Goal: Information Seeking & Learning: Understand process/instructions

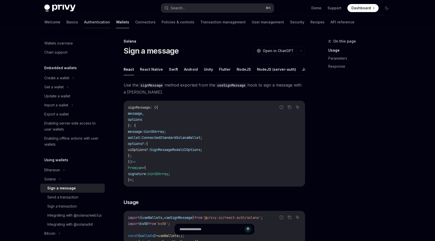
click at [84, 24] on link "Authentication" at bounding box center [97, 22] width 26 height 12
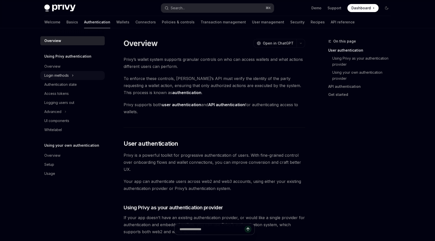
click at [66, 76] on div "Login methods" at bounding box center [56, 76] width 24 height 6
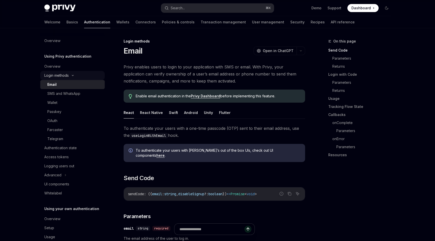
click at [70, 76] on div "Login methods" at bounding box center [72, 75] width 64 height 9
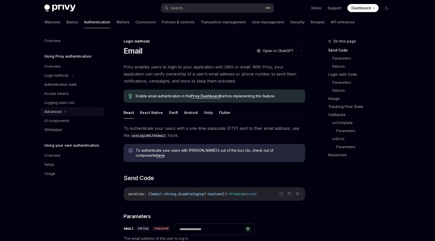
click at [67, 113] on div "Advanced" at bounding box center [72, 111] width 64 height 9
click at [66, 113] on div "Advanced" at bounding box center [72, 111] width 64 height 9
click at [66, 25] on link "Basics" at bounding box center [72, 22] width 12 height 12
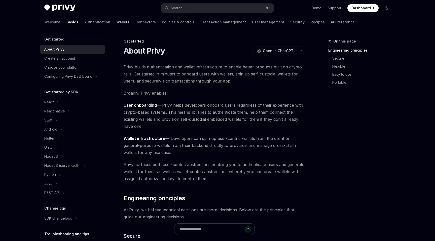
click at [116, 27] on link "Wallets" at bounding box center [122, 22] width 13 height 12
type textarea "*"
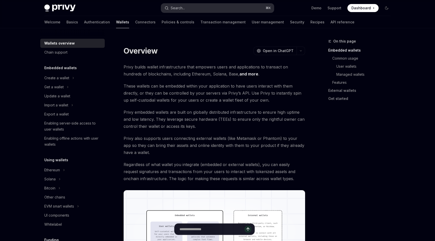
click at [186, 9] on button "Search... ⌘ K" at bounding box center [217, 8] width 113 height 9
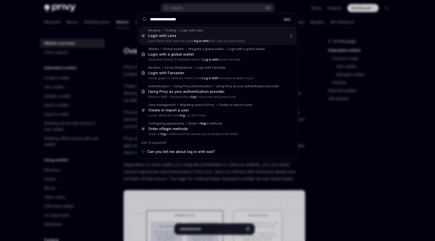
type input "**********"
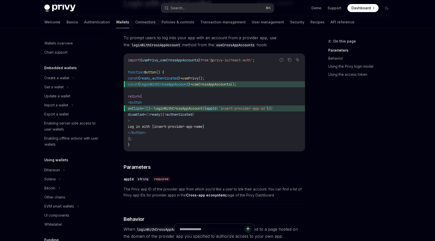
scroll to position [255, 0]
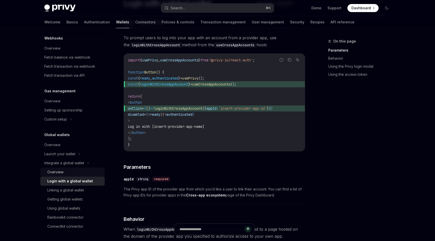
click at [77, 175] on div "Overview" at bounding box center [74, 172] width 54 height 6
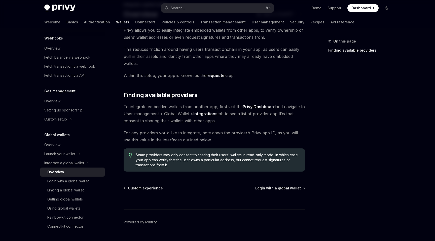
scroll to position [42, 0]
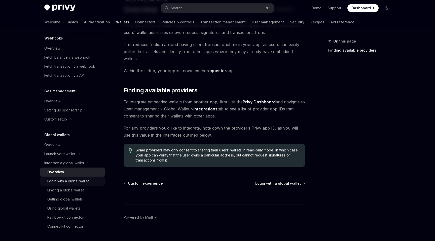
click at [84, 180] on div "Login with a global wallet" at bounding box center [68, 181] width 42 height 6
type textarea "*"
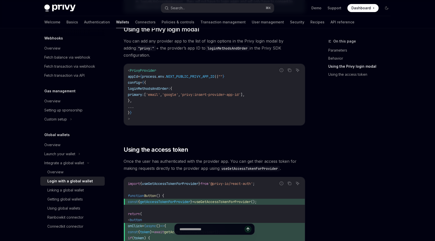
scroll to position [373, 0]
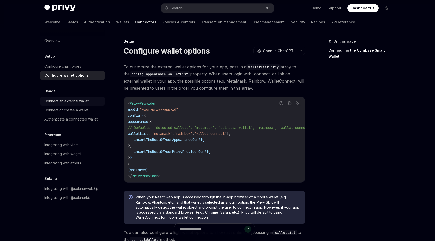
click at [79, 101] on div "Connect an external wallet" at bounding box center [66, 101] width 44 height 6
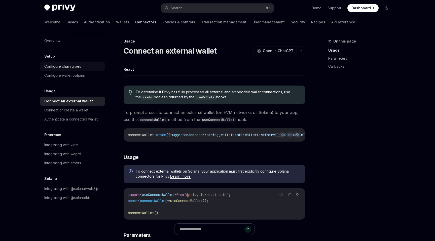
click at [84, 69] on div "Configure chain types" at bounding box center [72, 66] width 57 height 6
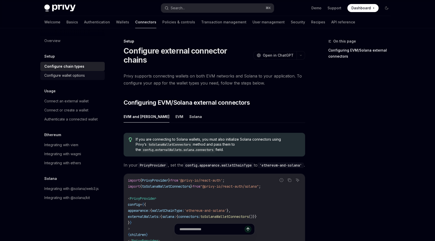
click at [83, 77] on div "Configure wallet options" at bounding box center [64, 76] width 41 height 6
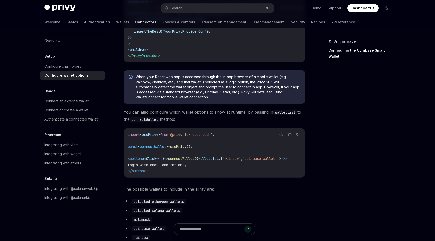
scroll to position [121, 0]
drag, startPoint x: 227, startPoint y: 178, endPoint x: 240, endPoint y: 178, distance: 12.6
click at [240, 177] on div "import { usePrivy } from '@privy-io/react-auth' ; const { connectWallet } = use…" at bounding box center [214, 152] width 181 height 49
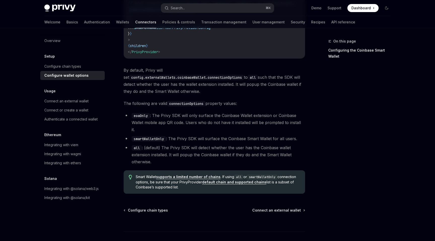
scroll to position [702, 0]
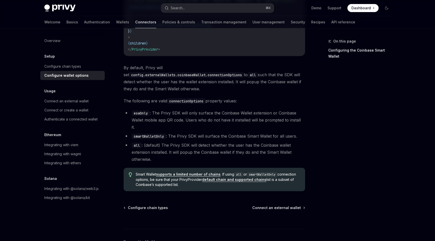
click at [89, 72] on link "Configure wallet options" at bounding box center [72, 75] width 64 height 9
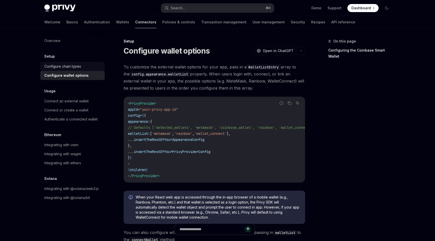
click at [90, 68] on div "Configure chain types" at bounding box center [72, 66] width 57 height 6
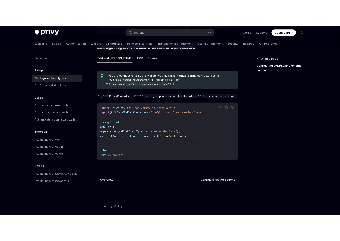
scroll to position [84, 0]
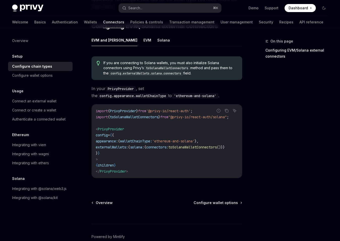
click at [140, 98] on span "In your PrivyProvider , set the config.appearance.walletChainType to 'ethereum-…" at bounding box center [166, 92] width 151 height 14
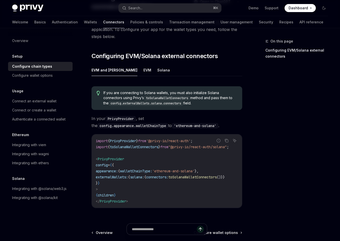
scroll to position [55, 0]
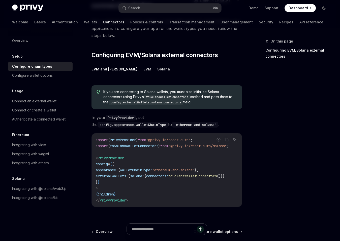
click at [157, 67] on button "Solana" at bounding box center [163, 69] width 13 height 12
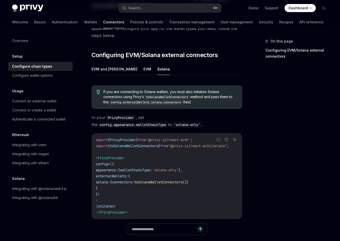
click at [118, 170] on span "appearance:" at bounding box center [107, 170] width 22 height 5
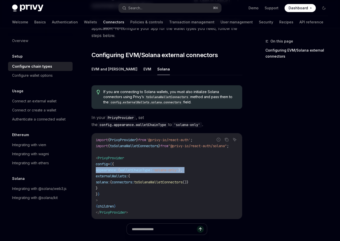
click at [118, 170] on span "appearance:" at bounding box center [107, 170] width 22 height 5
click at [135, 169] on span "walletChainType:" at bounding box center [136, 170] width 32 height 5
drag, startPoint x: 129, startPoint y: 169, endPoint x: 197, endPoint y: 169, distance: 67.2
click at [182, 169] on span "appearance: { walletChainType: 'solana-only' }," at bounding box center [139, 170] width 87 height 5
copy span "{ walletChainType: 'solana-only' }"
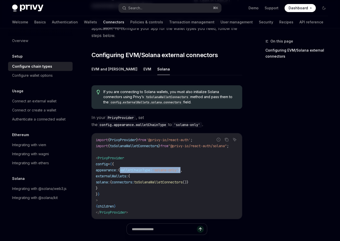
click at [169, 168] on span "'solana-only'" at bounding box center [165, 170] width 26 height 5
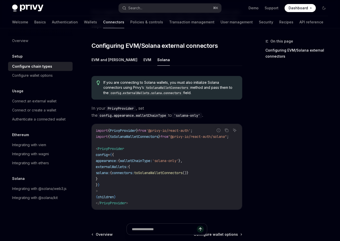
scroll to position [71, 0]
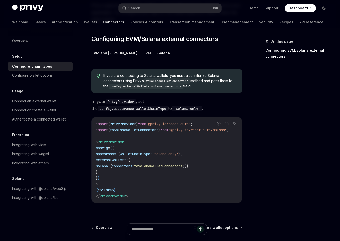
click at [112, 52] on button "EVM and Solana" at bounding box center [114, 53] width 46 height 12
type textarea "*"
